Goal: Find specific page/section: Find specific page/section

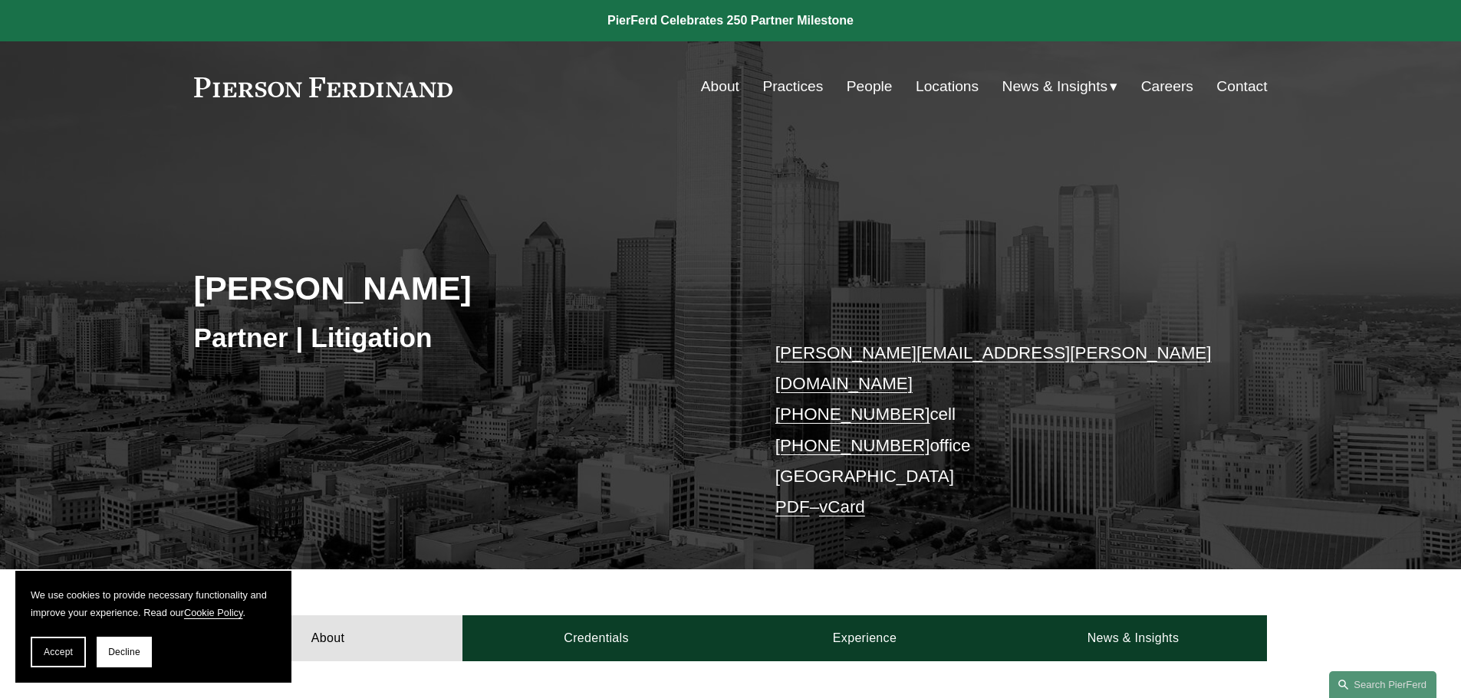
click at [947, 84] on link "Locations" at bounding box center [946, 86] width 63 height 29
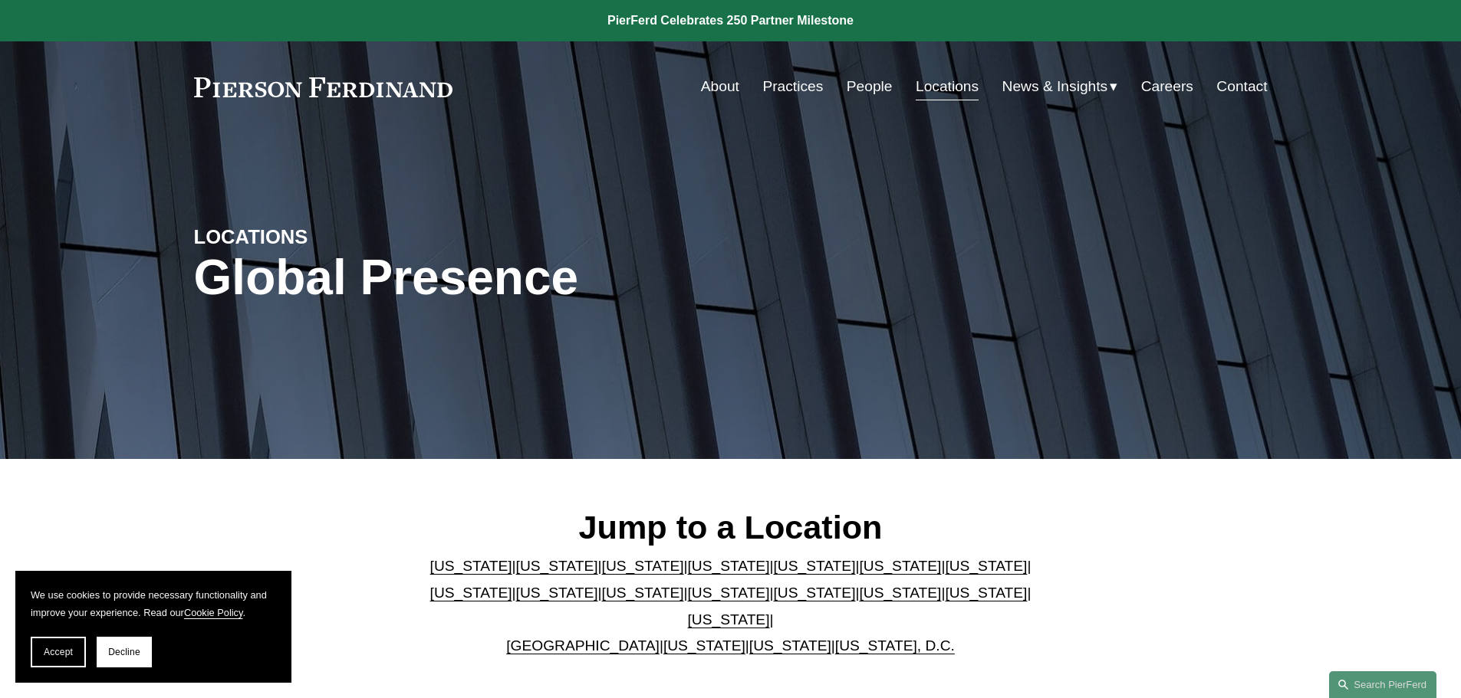
click at [773, 573] on link "Florida" at bounding box center [814, 566] width 82 height 16
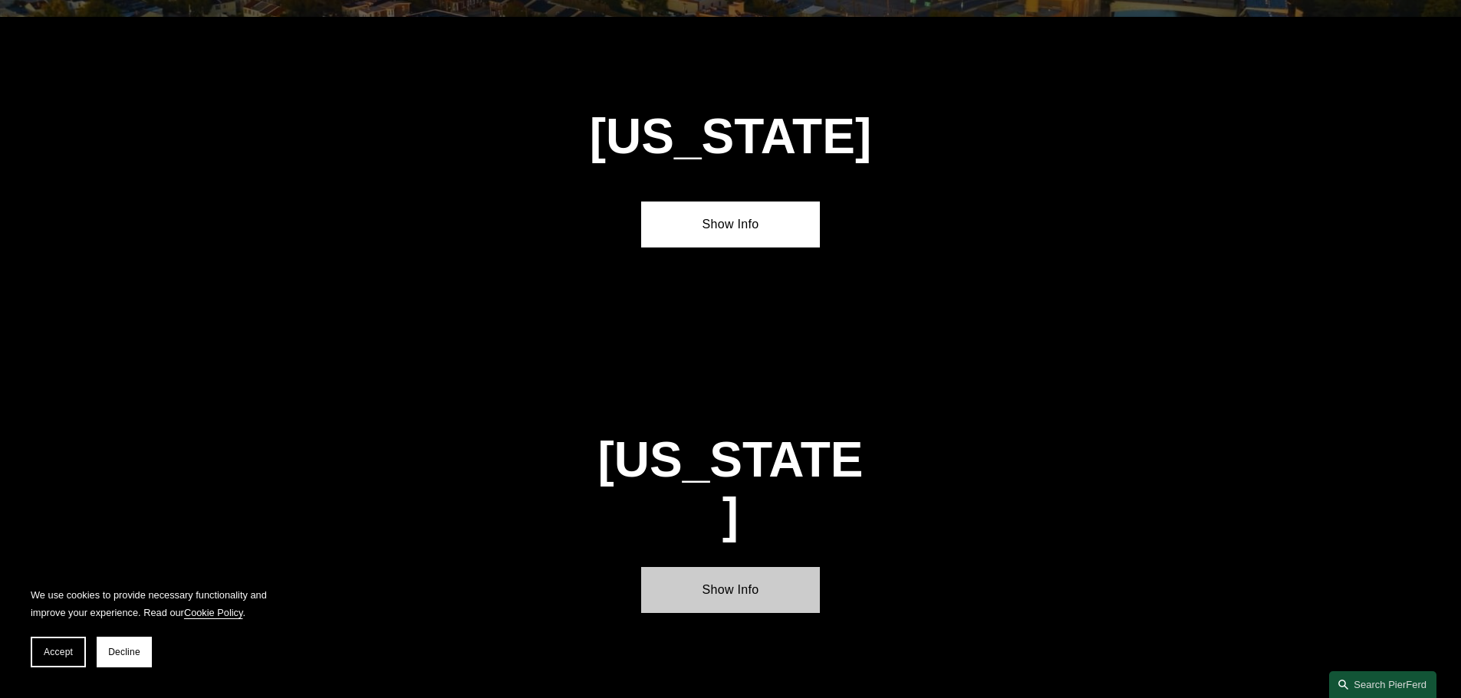
scroll to position [1988, 0]
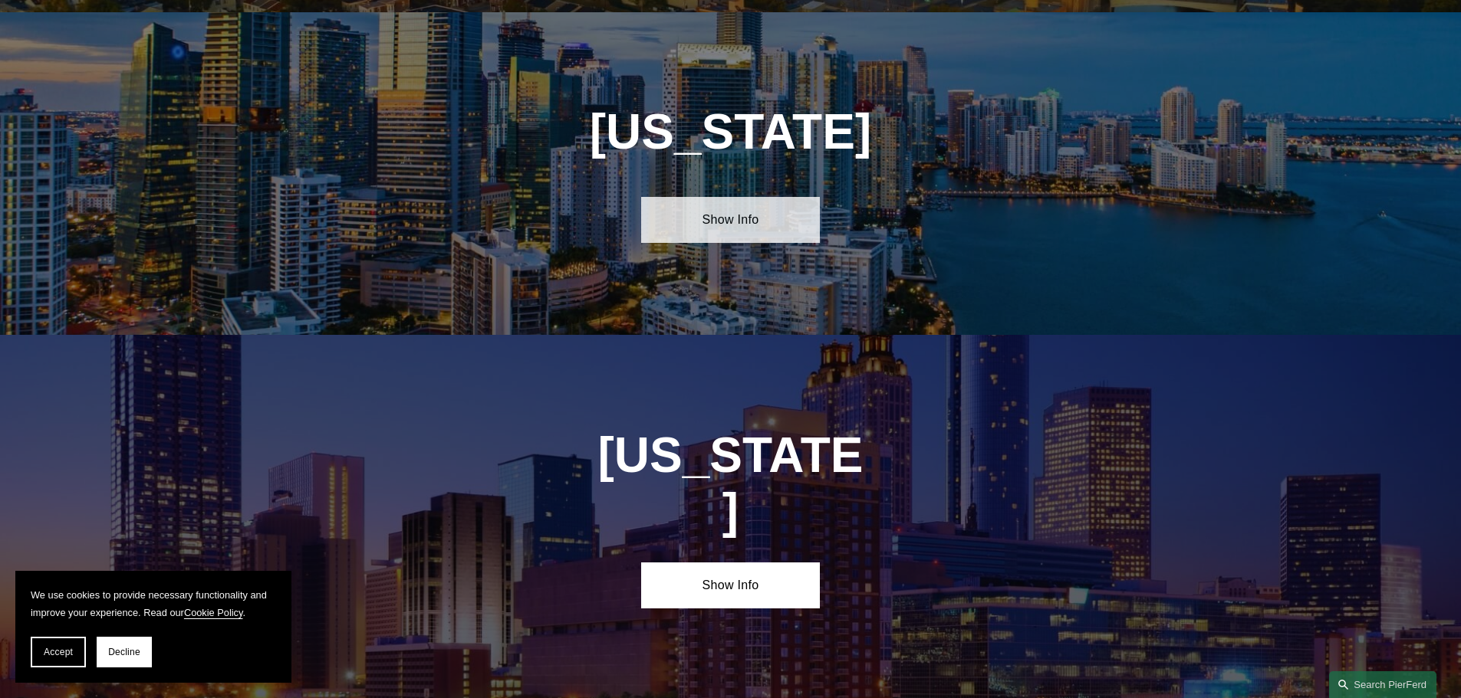
click at [735, 212] on link "Show Info" at bounding box center [730, 220] width 179 height 46
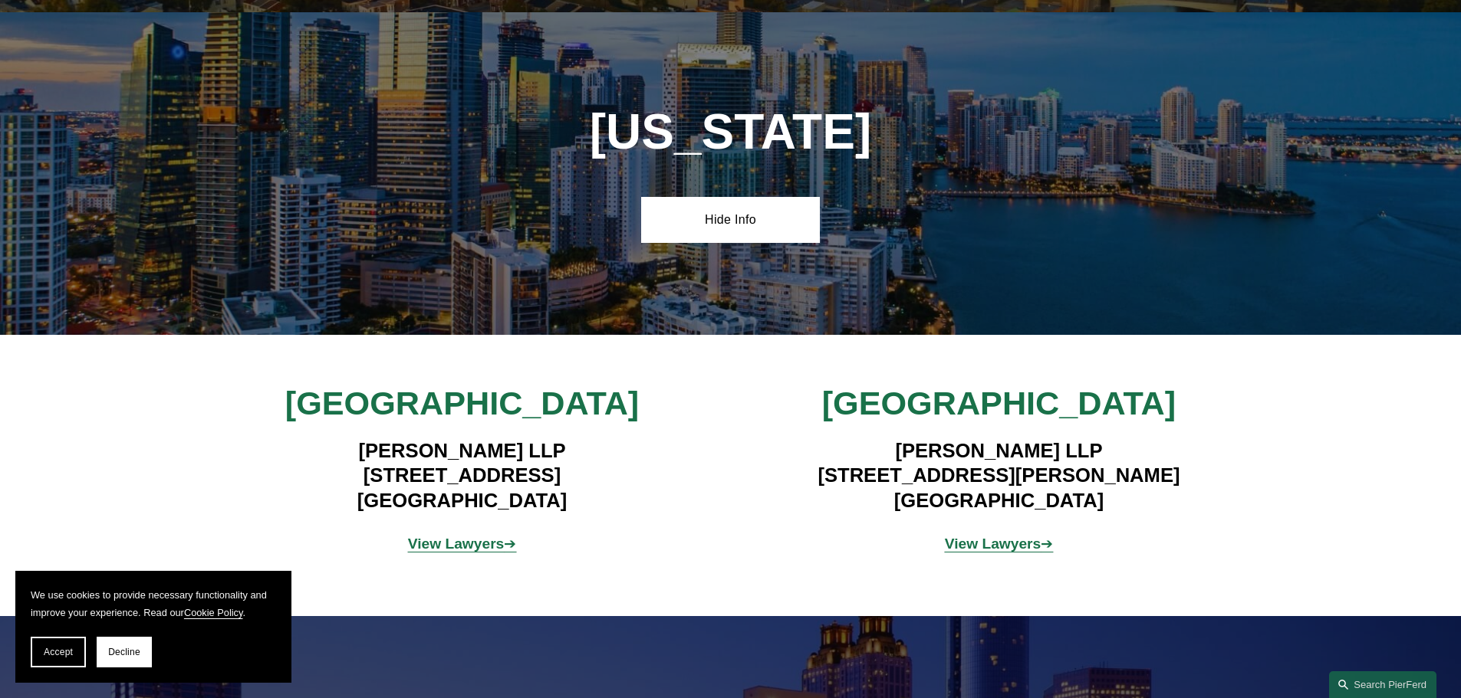
click at [472, 536] on strong "View Lawyers" at bounding box center [456, 544] width 97 height 16
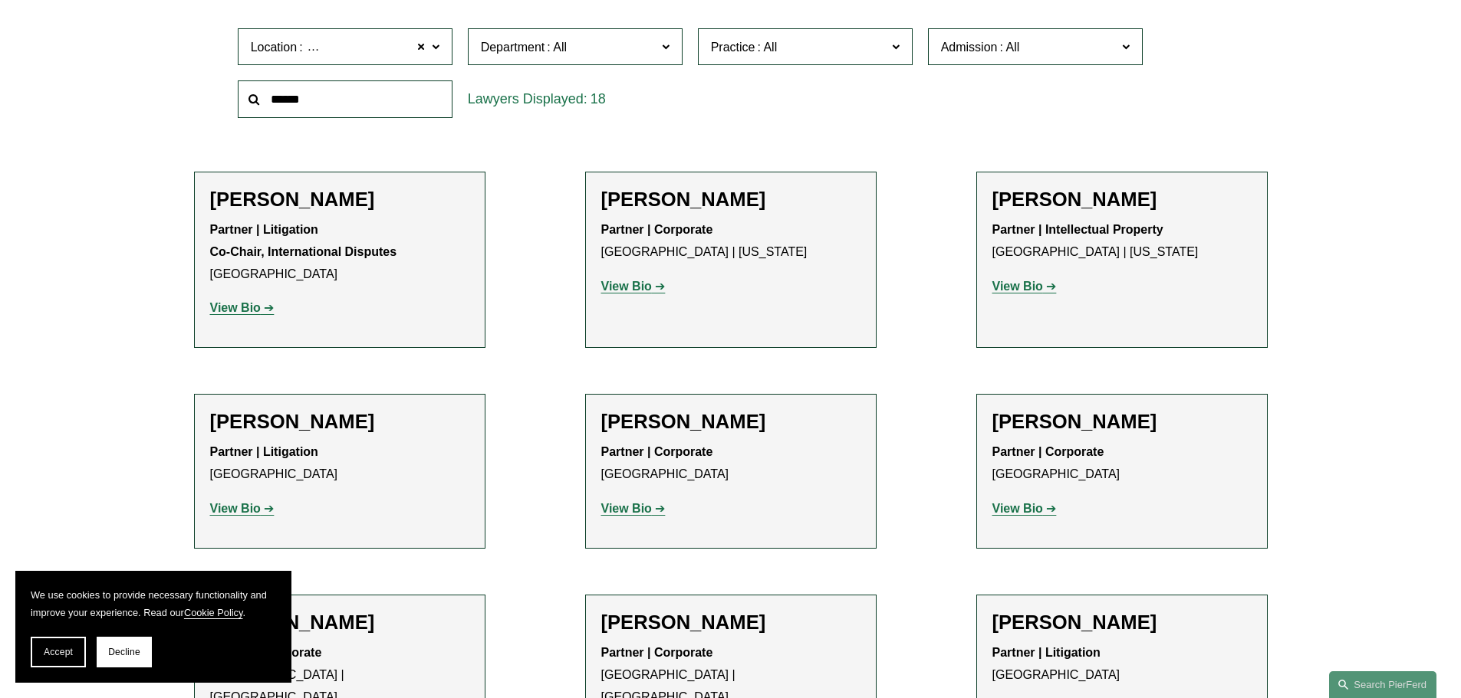
scroll to position [314, 0]
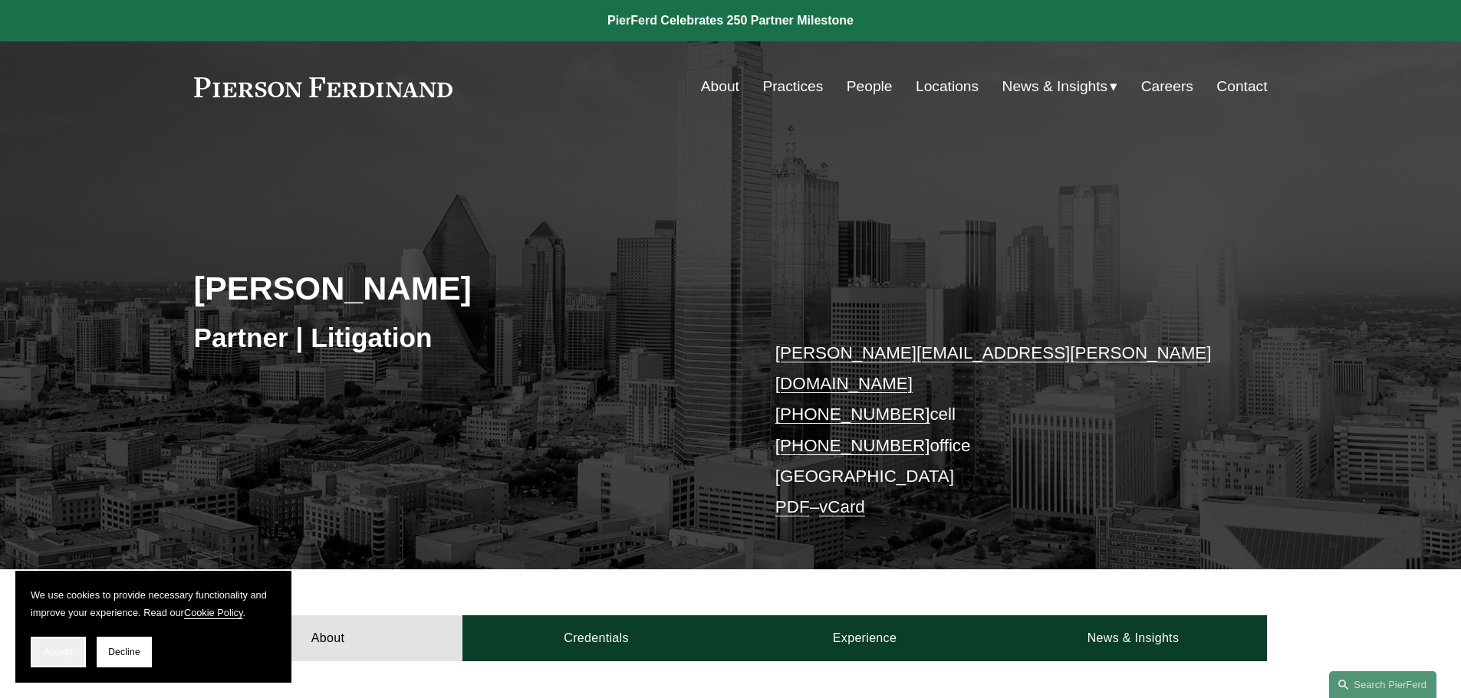
click at [52, 656] on span "Accept" at bounding box center [58, 652] width 29 height 11
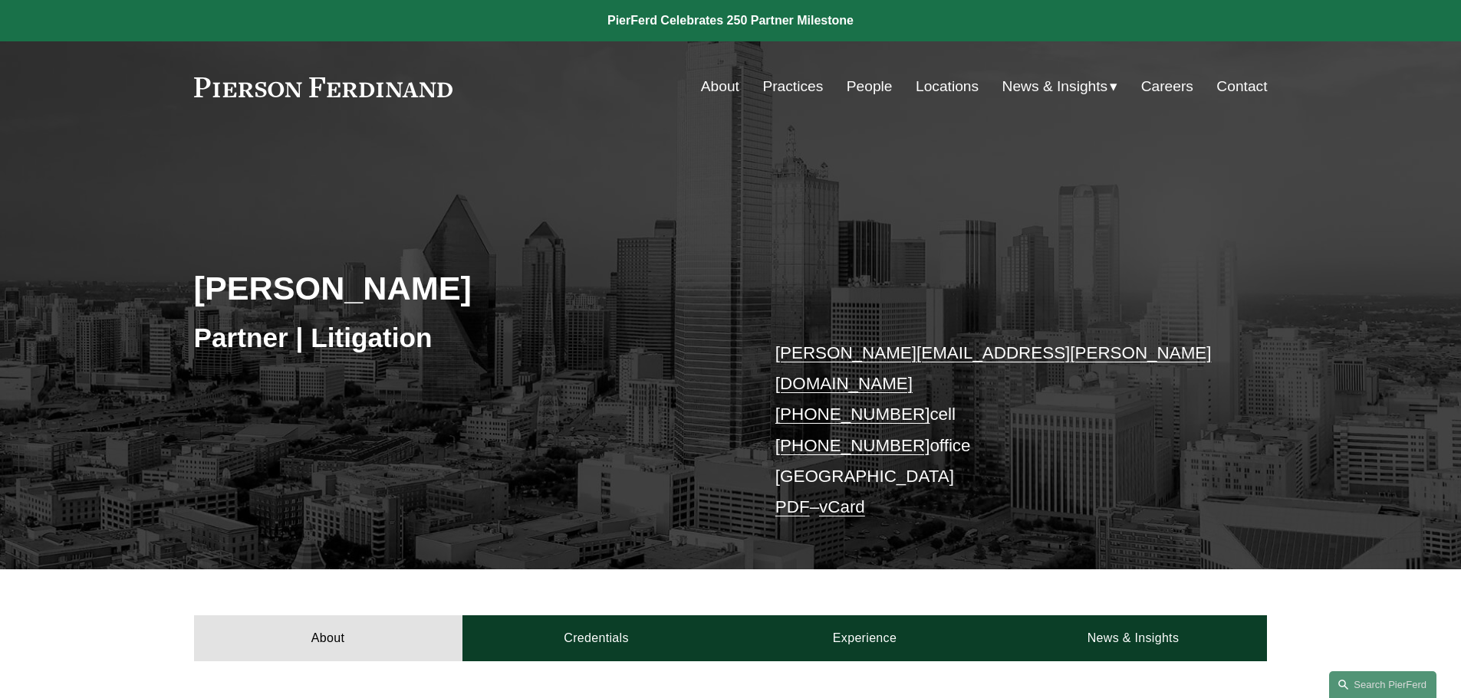
click at [721, 81] on link "About" at bounding box center [720, 86] width 38 height 29
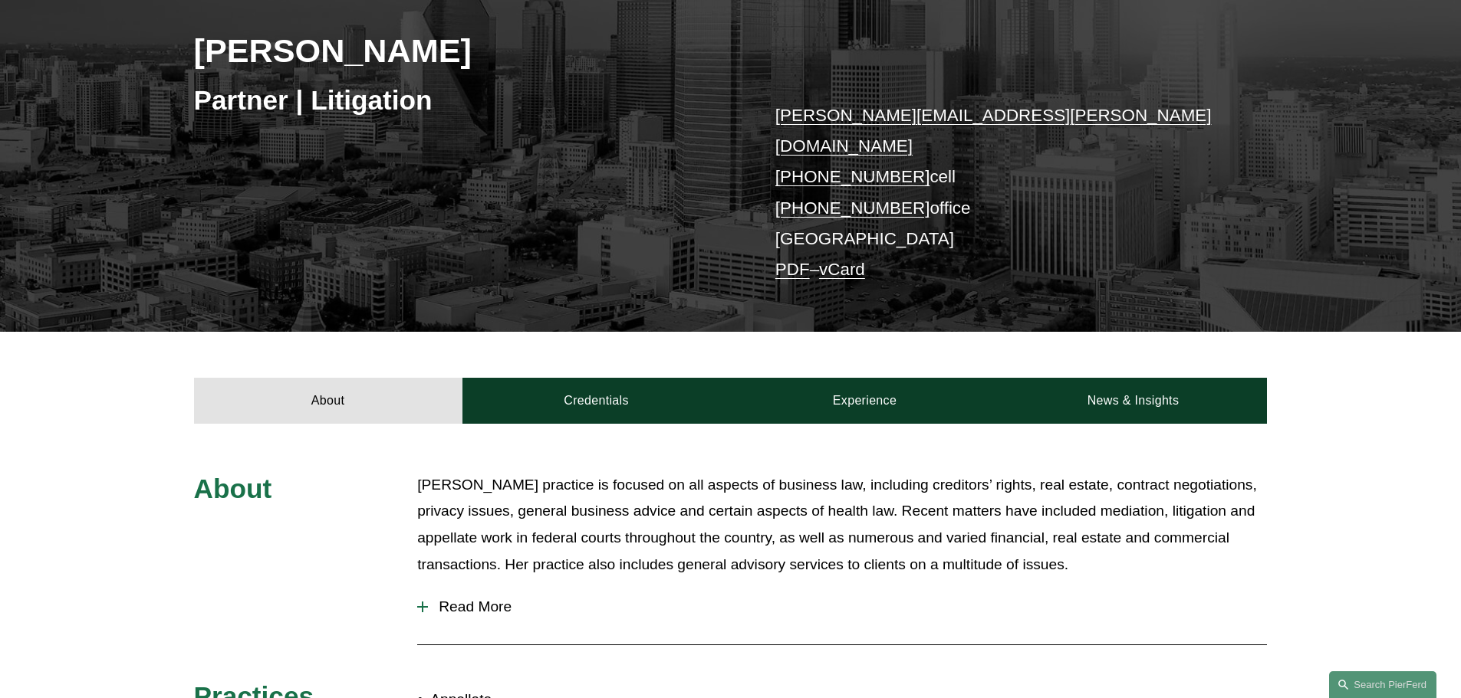
scroll to position [267, 0]
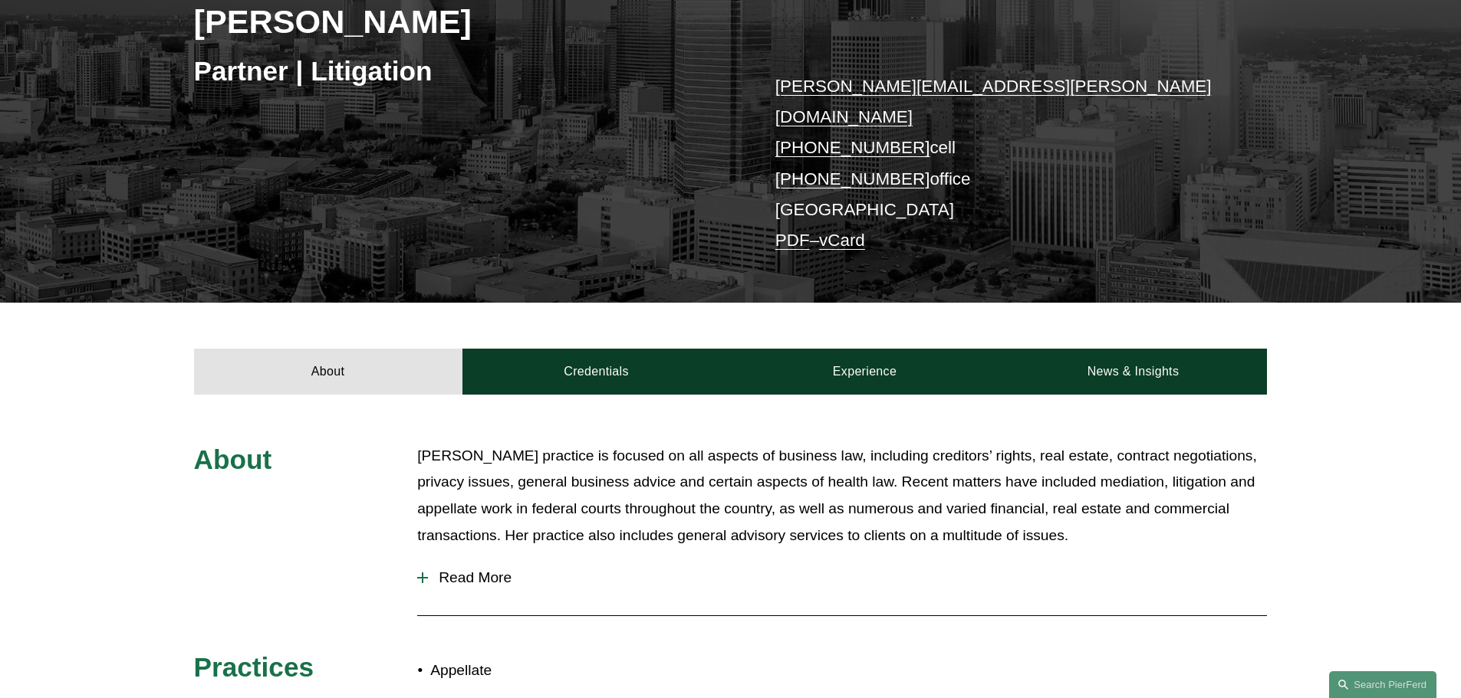
click at [426, 573] on div at bounding box center [422, 578] width 11 height 11
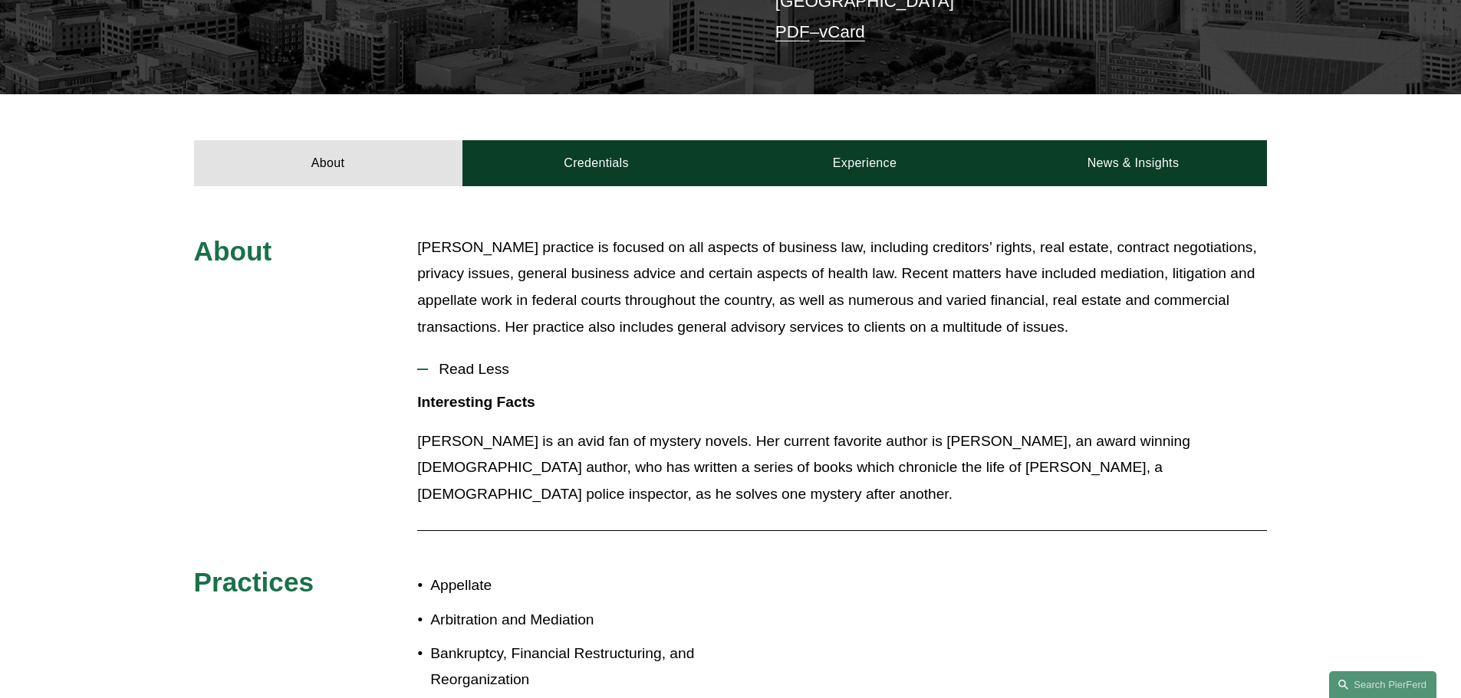
scroll to position [0, 0]
